Goal: Book appointment/travel/reservation

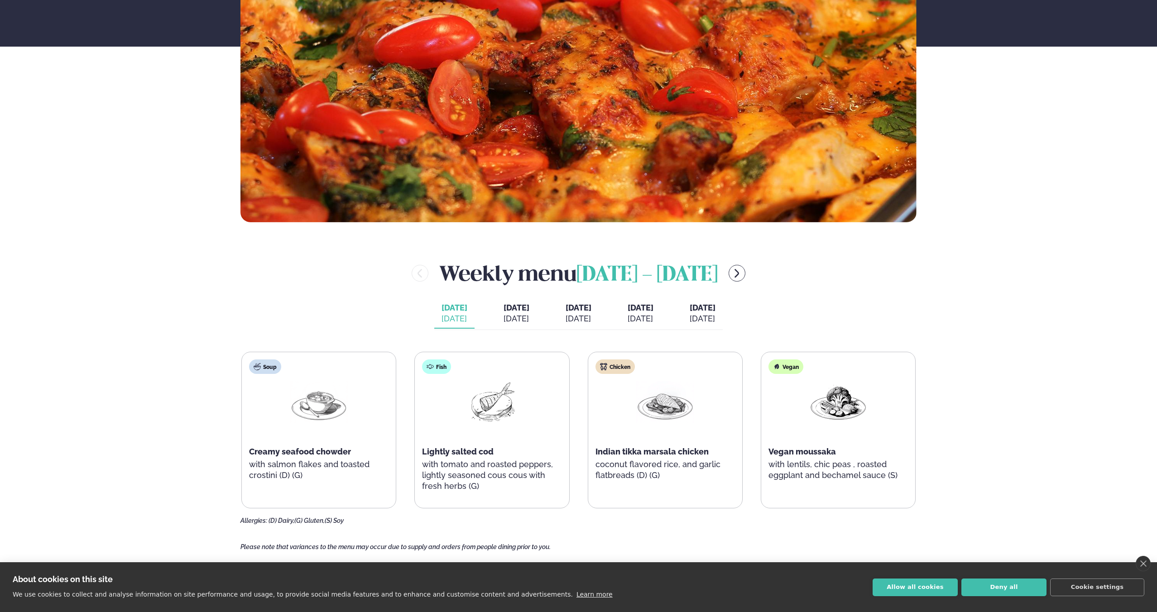
scroll to position [341, 0]
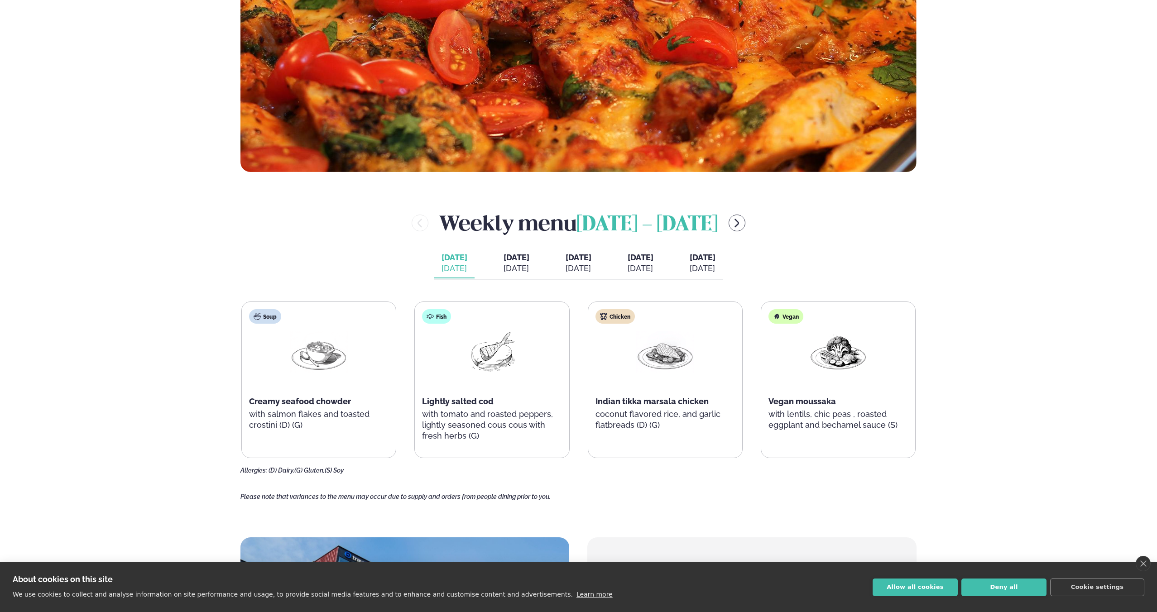
click at [504, 265] on div "[DATE]" at bounding box center [517, 268] width 26 height 11
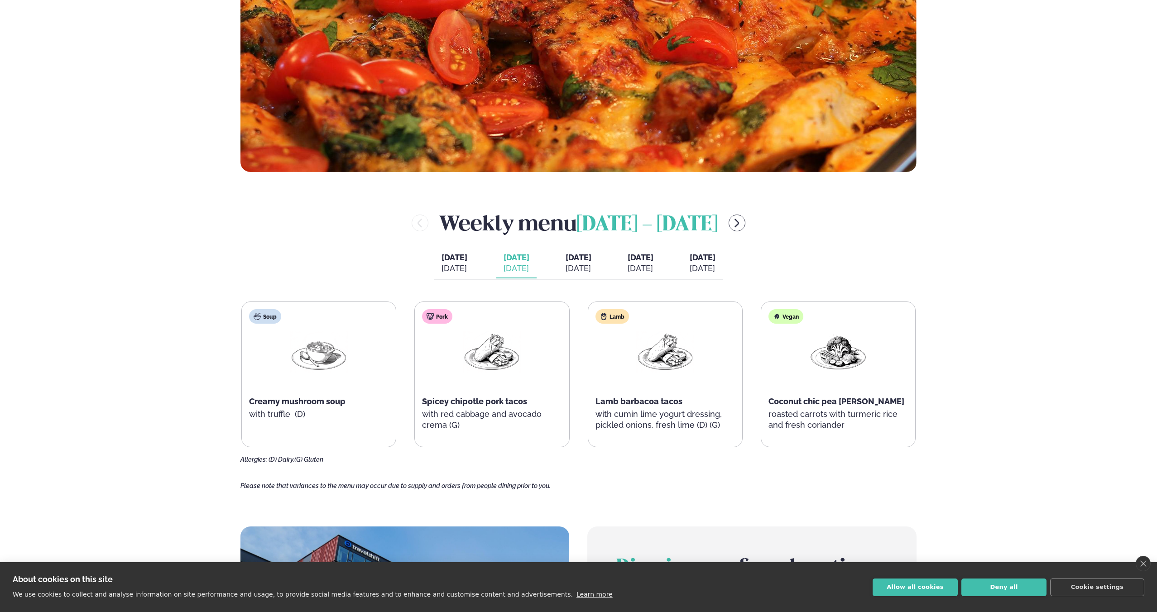
click at [577, 277] on button "[DATE] [DATE]" at bounding box center [578, 264] width 40 height 30
click at [654, 265] on div "[DATE]" at bounding box center [641, 268] width 26 height 11
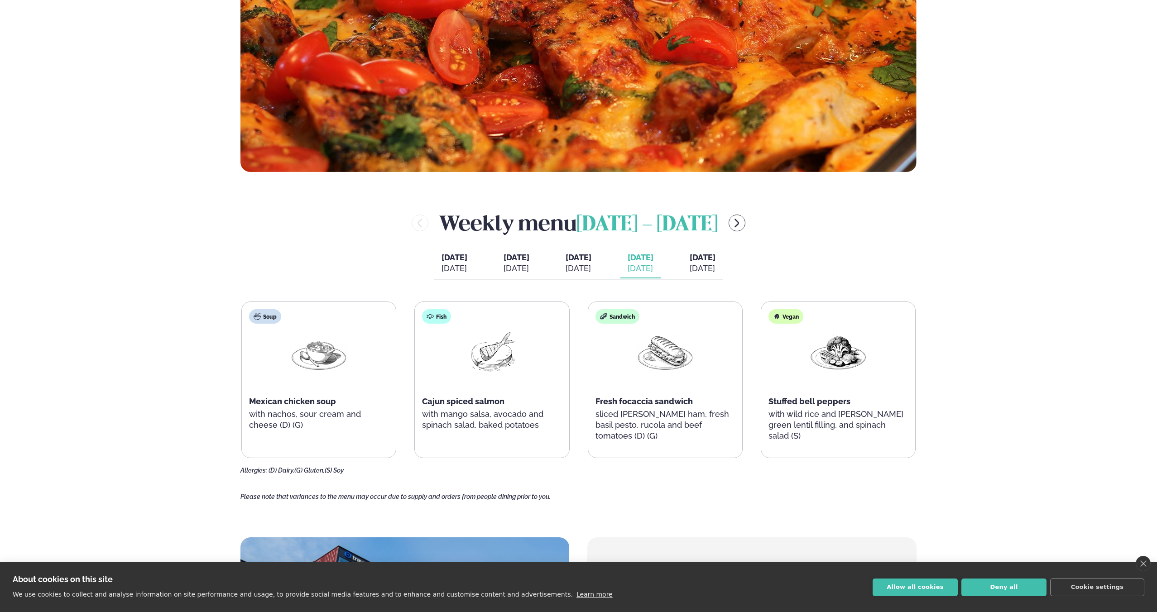
click at [723, 266] on button "[DATE] [DATE]" at bounding box center [703, 264] width 40 height 30
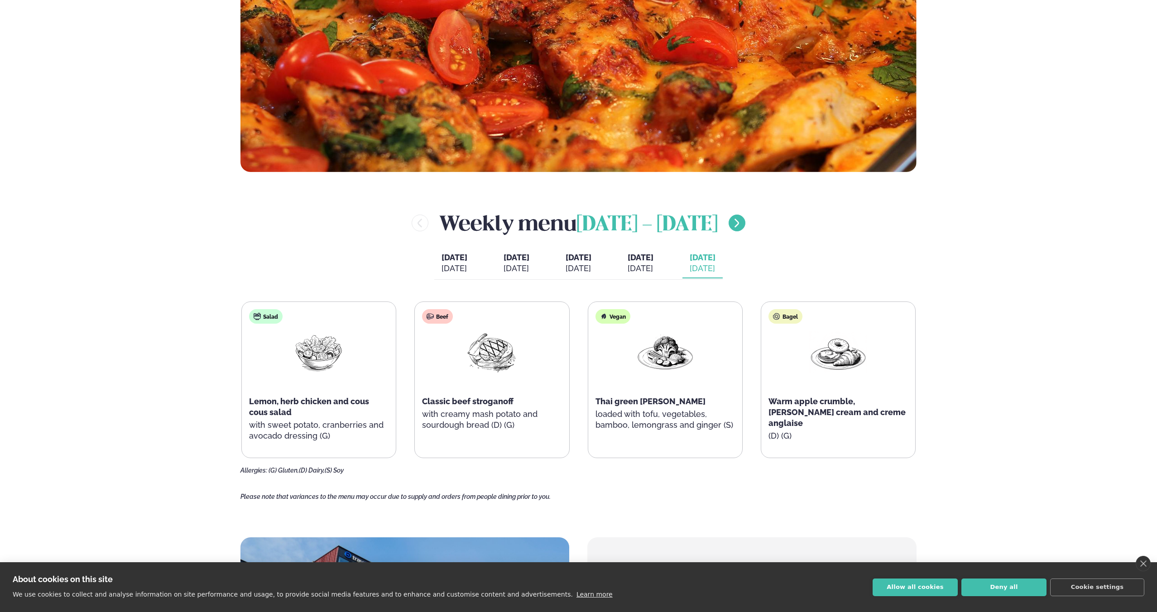
click at [742, 225] on icon "menu-btn-right" at bounding box center [737, 223] width 11 height 11
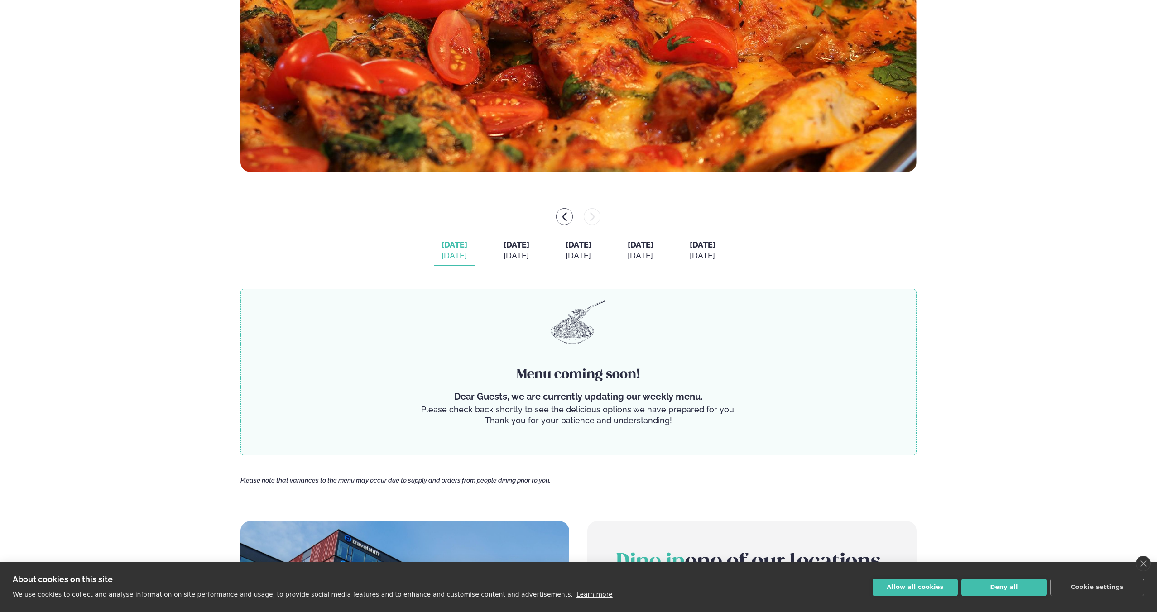
click at [504, 255] on div "[DATE]" at bounding box center [517, 255] width 26 height 11
click at [549, 255] on div "[DATE] [DATE] [DATE] [DATE] [DATE] [DATE] [DATE] [DATE] [DATE] [DATE]" at bounding box center [578, 251] width 289 height 31
click at [476, 255] on div "[DATE] [DATE] [DATE] [DATE] [DATE] [DATE] [DATE] [DATE] [DATE] [DATE]" at bounding box center [578, 251] width 289 height 31
drag, startPoint x: 438, startPoint y: 245, endPoint x: 531, endPoint y: 226, distance: 94.8
click at [442, 245] on span "[DATE]" at bounding box center [455, 245] width 26 height 10
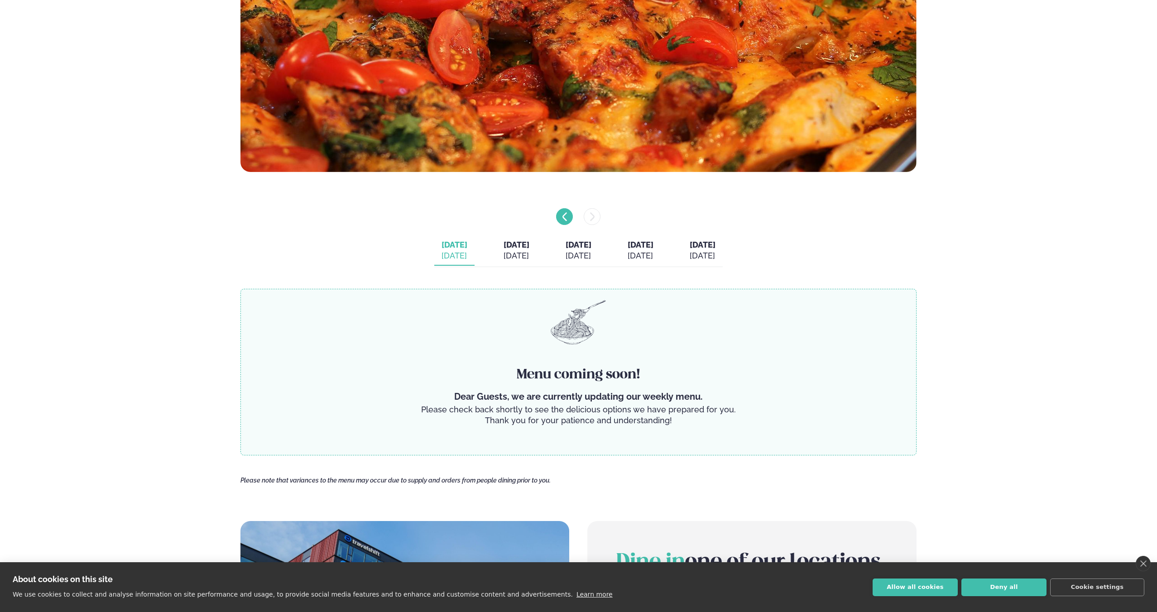
click at [565, 221] on icon "menu-btn-left" at bounding box center [564, 217] width 11 height 11
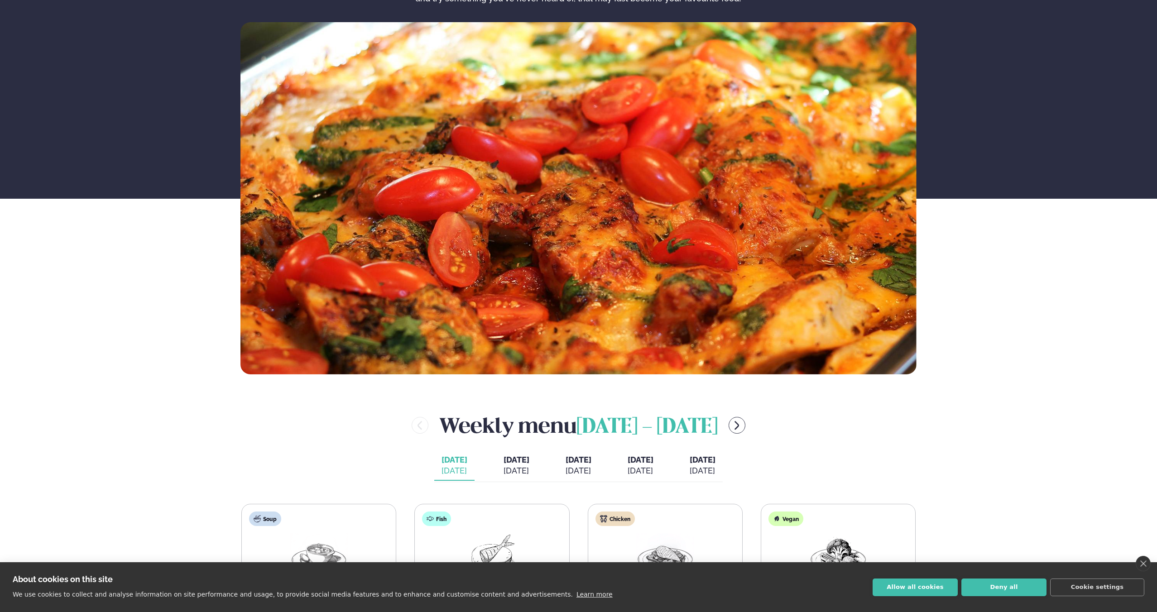
scroll to position [0, 0]
